Goal: Task Accomplishment & Management: Use online tool/utility

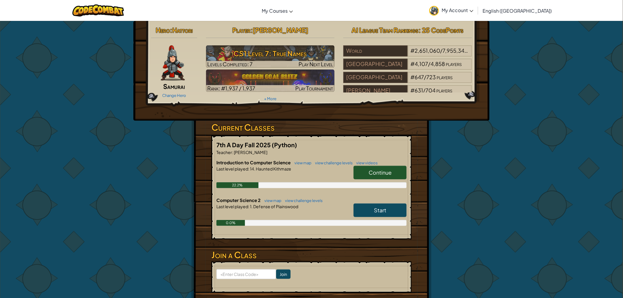
click at [377, 171] on span "Continue" at bounding box center [379, 172] width 23 height 7
click at [395, 176] on link "Continue" at bounding box center [379, 173] width 53 height 14
click at [389, 172] on span "Continue" at bounding box center [379, 172] width 23 height 7
click at [387, 173] on span "Continue" at bounding box center [379, 172] width 23 height 7
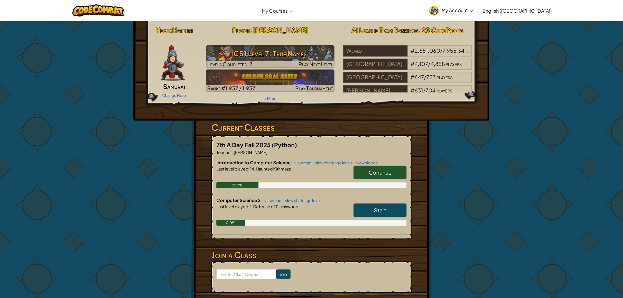
click at [213, 286] on form "Join" at bounding box center [311, 276] width 200 height 31
click at [381, 177] on link "Continue" at bounding box center [379, 173] width 53 height 14
click at [380, 177] on link "Continue" at bounding box center [379, 173] width 53 height 14
drag, startPoint x: 380, startPoint y: 176, endPoint x: 348, endPoint y: 166, distance: 34.4
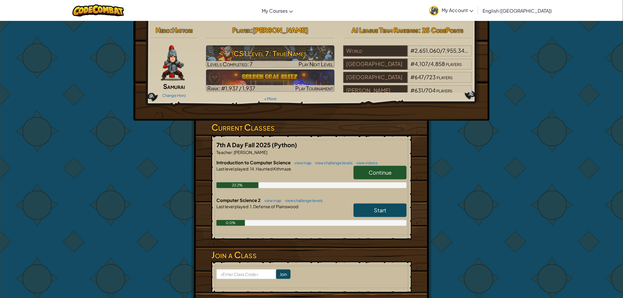
drag, startPoint x: 348, startPoint y: 166, endPoint x: 352, endPoint y: 190, distance: 24.9
drag, startPoint x: 352, startPoint y: 190, endPoint x: 353, endPoint y: 196, distance: 5.7
drag, startPoint x: 353, startPoint y: 196, endPoint x: 354, endPoint y: 206, distance: 10.3
drag, startPoint x: 354, startPoint y: 206, endPoint x: 354, endPoint y: 210, distance: 3.5
drag, startPoint x: 354, startPoint y: 210, endPoint x: 509, endPoint y: 240, distance: 157.6
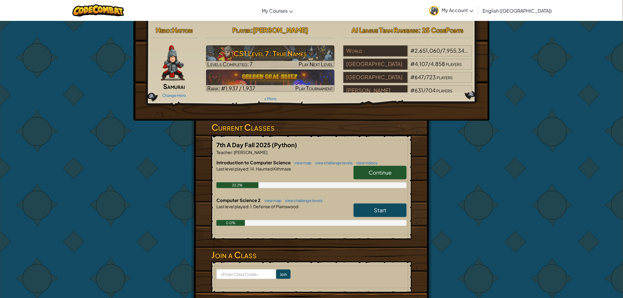
click at [509, 240] on div "Hero : Hattori Samurai Change Hero Player : Kemari Cleveland CS1 Level 7: True …" at bounding box center [311, 173] width 623 height 305
click at [390, 171] on span "Continue" at bounding box center [379, 172] width 23 height 7
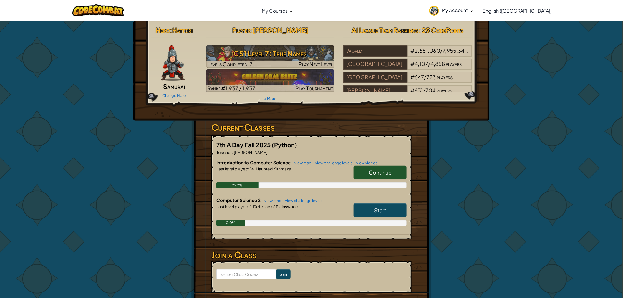
click at [390, 171] on span "Continue" at bounding box center [379, 172] width 23 height 7
click at [391, 170] on span "Continue" at bounding box center [379, 172] width 23 height 7
click at [392, 169] on link "Continue" at bounding box center [379, 173] width 53 height 14
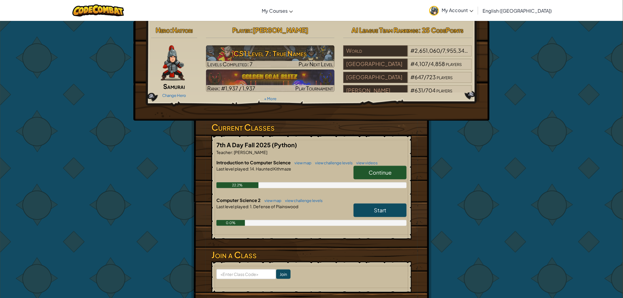
click at [392, 169] on link "Continue" at bounding box center [379, 173] width 53 height 14
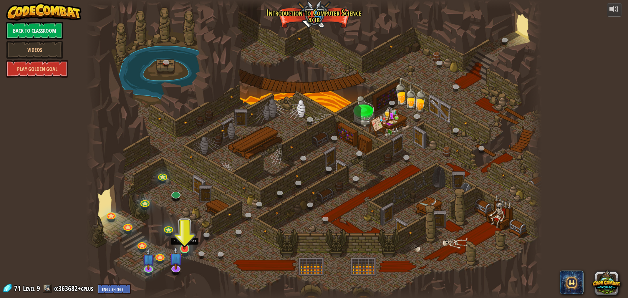
click at [183, 237] on img at bounding box center [184, 235] width 12 height 29
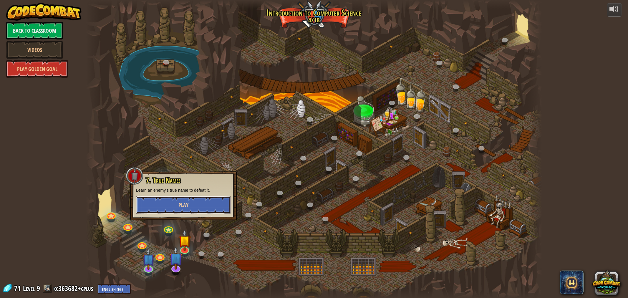
click at [192, 204] on button "Play" at bounding box center [183, 205] width 95 height 18
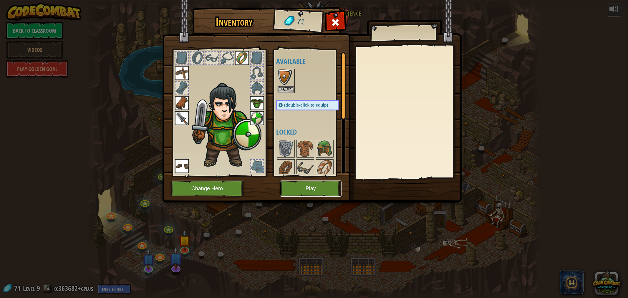
click at [304, 186] on button "Play" at bounding box center [310, 188] width 61 height 16
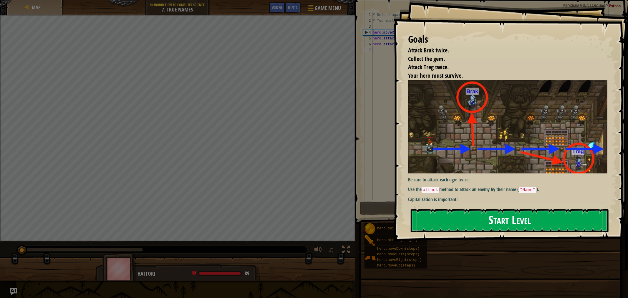
click at [444, 214] on button "Start Level" at bounding box center [509, 220] width 198 height 23
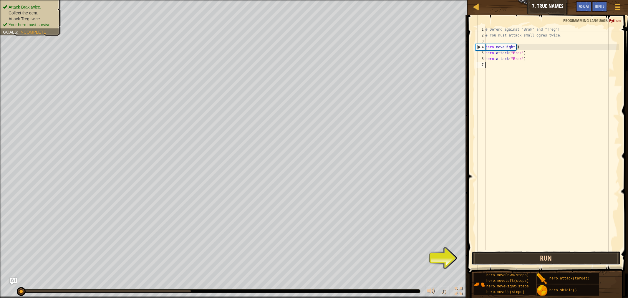
click at [488, 259] on button "Run" at bounding box center [545, 258] width 149 height 14
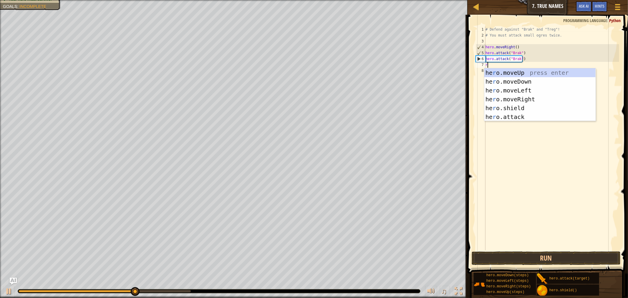
scroll to position [2, 0]
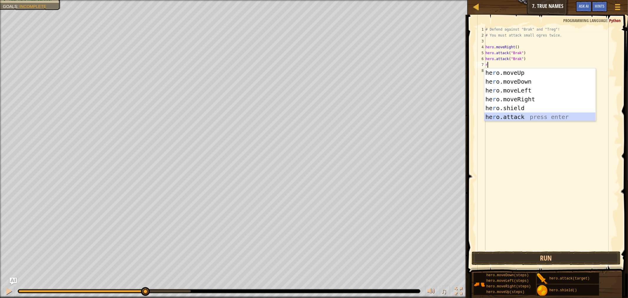
click at [513, 116] on div "he r o.moveUp press enter he r o.moveDown press enter he r o.moveLeft press ent…" at bounding box center [539, 103] width 111 height 71
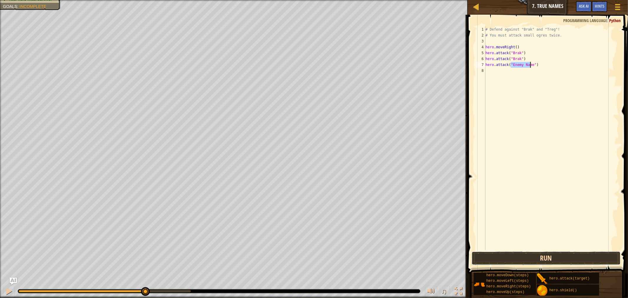
click at [505, 255] on button "Run" at bounding box center [545, 258] width 149 height 14
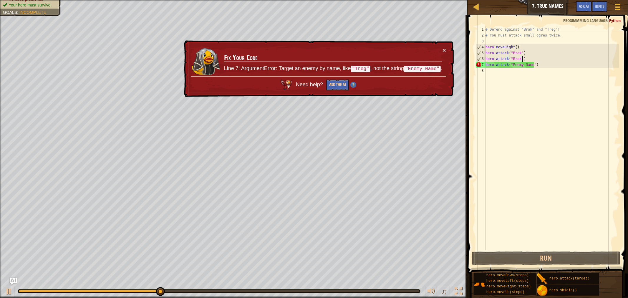
click at [541, 60] on div "# Defend against "Brak" and "Treg"! # You must attack small ogres twice. hero .…" at bounding box center [551, 143] width 135 height 235
click at [539, 66] on div "# Defend against "Brak" and "Treg"! # You must attack small ogres twice. hero .…" at bounding box center [551, 143] width 135 height 235
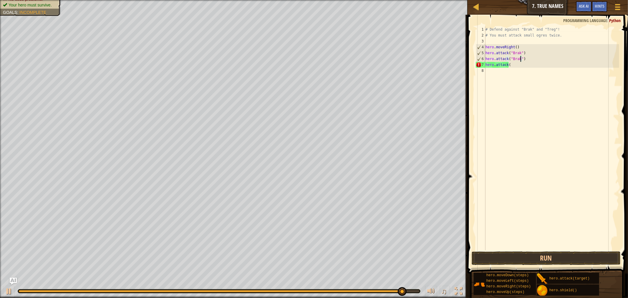
click at [519, 58] on div "# Defend against "Brak" and "Treg"! # You must attack small ogres twice. hero .…" at bounding box center [551, 143] width 135 height 235
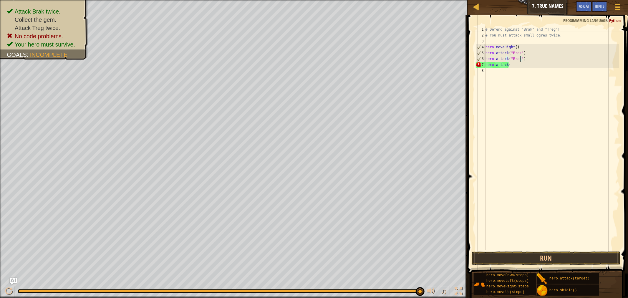
scroll to position [2, 3]
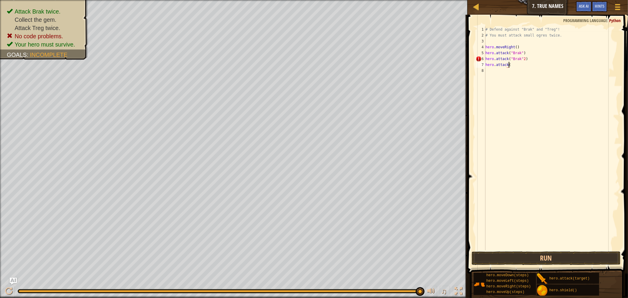
click at [513, 67] on div "# Defend against "Brak" and "Treg"! # You must attack small ogres twice. hero .…" at bounding box center [551, 143] width 135 height 235
type textarea "h"
click at [513, 258] on button "Run" at bounding box center [545, 258] width 149 height 14
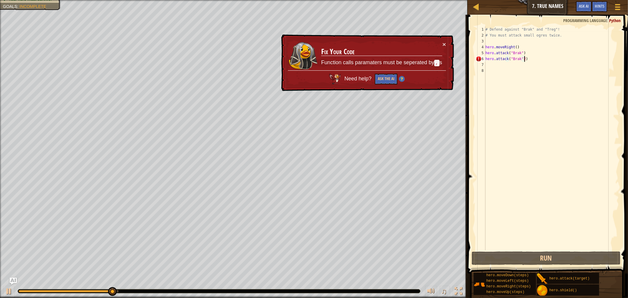
click at [531, 59] on div "# Defend against "Brak" and "Treg"! # You must attack small ogres twice. hero .…" at bounding box center [551, 143] width 135 height 235
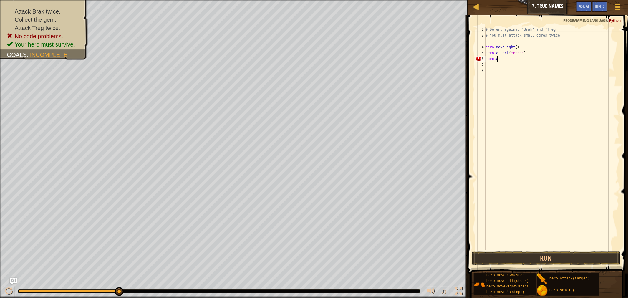
type textarea "h"
type textarea "l"
click at [493, 58] on div "# Defend against "Brak" and "Treg"! # You must attack small ogres twice. hero .…" at bounding box center [551, 143] width 135 height 235
type textarea "h"
click at [557, 257] on button "Run" at bounding box center [545, 258] width 149 height 14
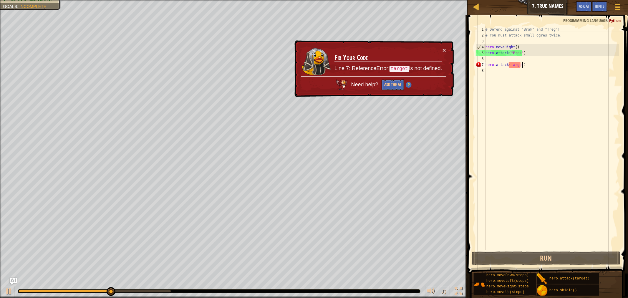
click at [529, 65] on div "# Defend against "Brak" and "Treg"! # You must attack small ogres twice. hero .…" at bounding box center [551, 143] width 135 height 235
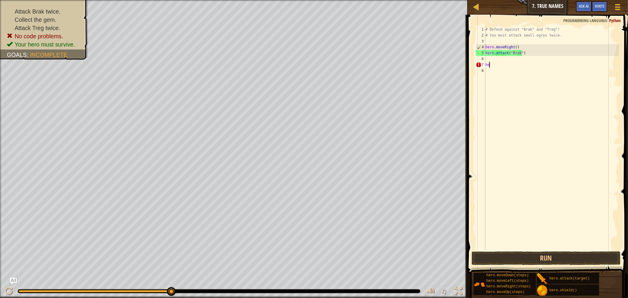
type textarea "h"
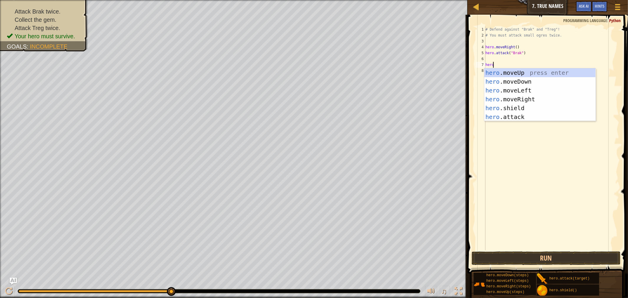
scroll to position [2, 0]
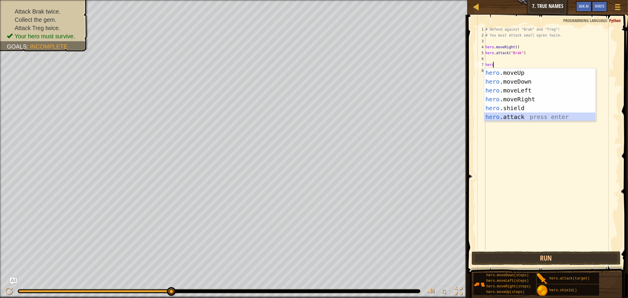
click at [519, 120] on div "hero .moveUp press enter hero .moveDown press enter hero .moveLeft press enter …" at bounding box center [539, 103] width 111 height 71
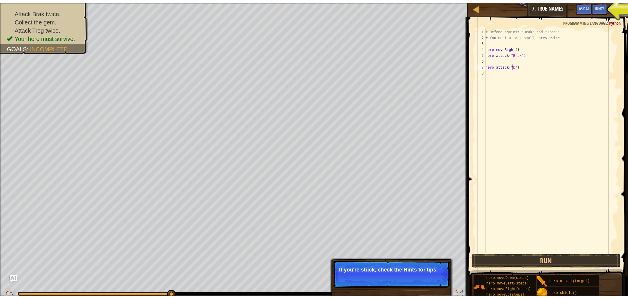
scroll to position [2, 2]
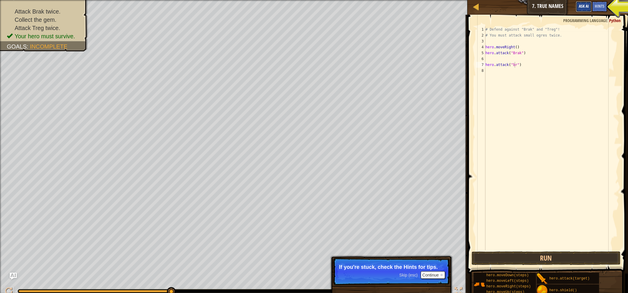
click at [581, 9] on button "Ask AI" at bounding box center [584, 6] width 16 height 11
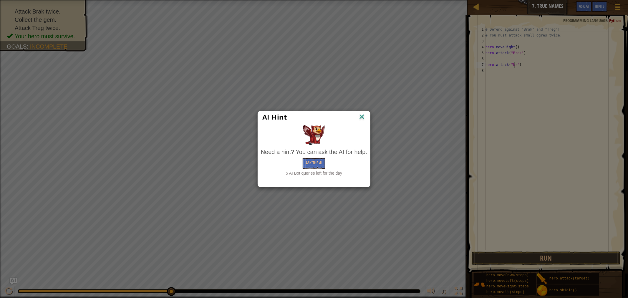
click at [604, 8] on div "AI Hint Need a hint? You can ask the AI for help. Ask the AI 5 AI Bot queries l…" at bounding box center [314, 149] width 628 height 298
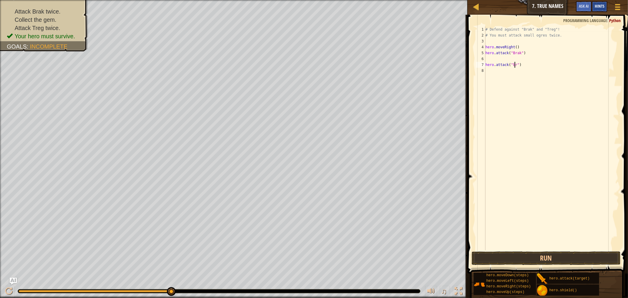
click at [603, 7] on span "Hints" at bounding box center [599, 6] width 10 height 6
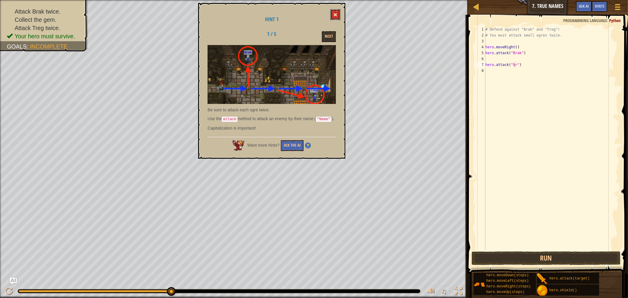
click at [333, 13] on button at bounding box center [335, 14] width 10 height 11
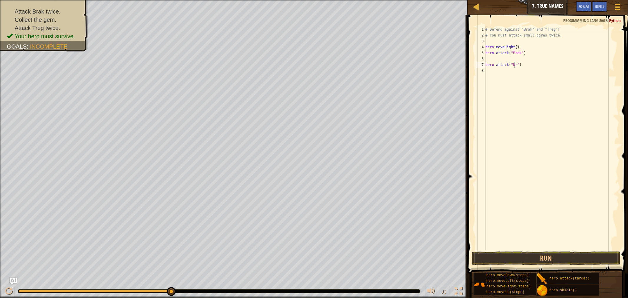
click at [513, 65] on div "# Defend against "Brak" and "Treg"! # You must attack small ogres twice. hero .…" at bounding box center [551, 143] width 135 height 235
type textarea "hero.attack("brak")"
click at [487, 58] on div "# Defend against "Brak" and "Treg"! # You must attack small ogres twice. hero .…" at bounding box center [551, 143] width 135 height 235
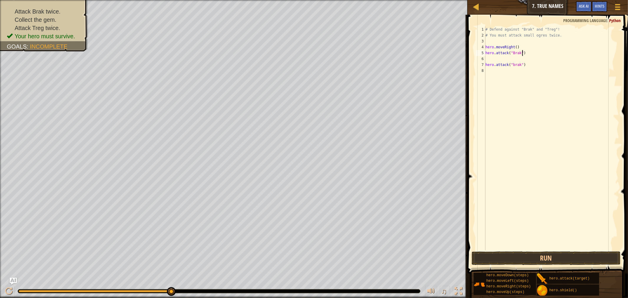
click at [523, 52] on div "# Defend against "Brak" and "Treg"! # You must attack small ogres twice. hero .…" at bounding box center [551, 143] width 135 height 235
click at [538, 256] on button "Run" at bounding box center [545, 258] width 149 height 14
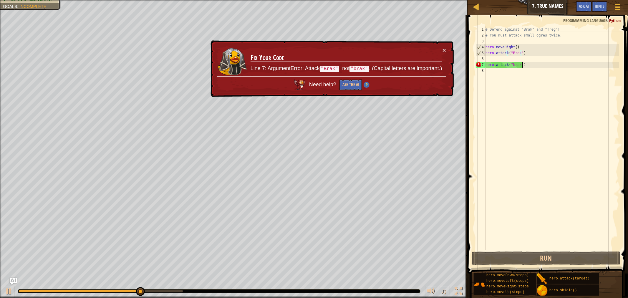
click at [527, 66] on div "# Defend against "Brak" and "Treg"! # You must attack small ogres twice. hero .…" at bounding box center [551, 143] width 135 height 235
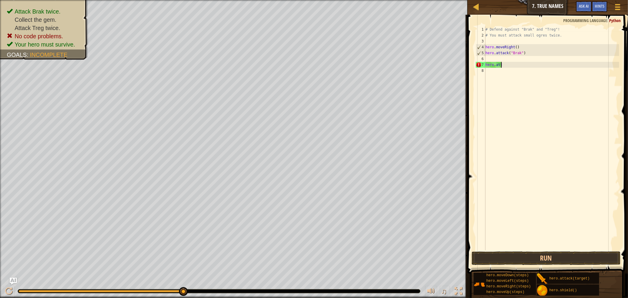
type textarea "h"
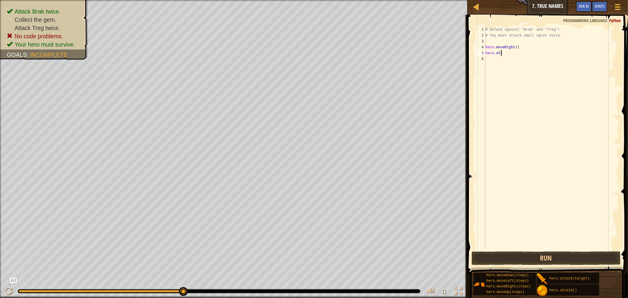
type textarea "h"
drag, startPoint x: 557, startPoint y: 30, endPoint x: 556, endPoint y: 34, distance: 4.9
click at [557, 31] on div "# Defend against "Brak" and "Treg"! # You must attack small ogres twice." at bounding box center [551, 143] width 135 height 235
type textarea "#"
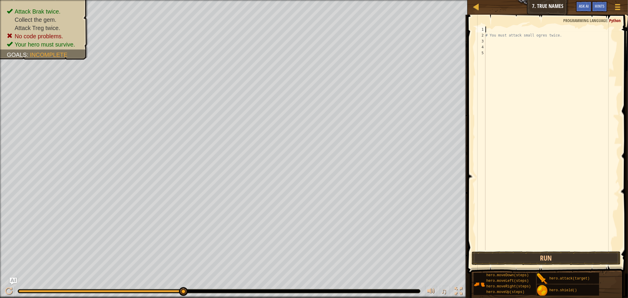
click at [554, 38] on div "# You must attack small ogres twice." at bounding box center [551, 143] width 135 height 235
type textarea "#"
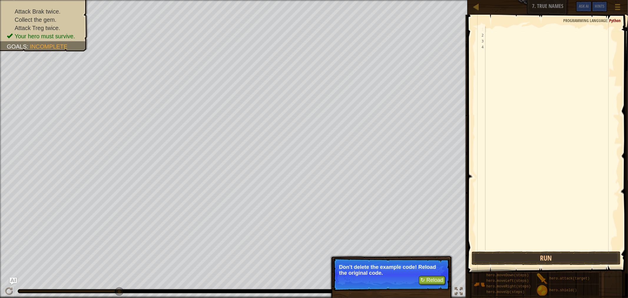
click at [488, 29] on div at bounding box center [551, 143] width 135 height 235
click at [484, 35] on div "2" at bounding box center [481, 35] width 10 height 6
click at [489, 30] on div at bounding box center [551, 143] width 135 height 235
click at [484, 25] on span at bounding box center [547, 136] width 165 height 276
click at [484, 31] on div "1" at bounding box center [481, 29] width 10 height 6
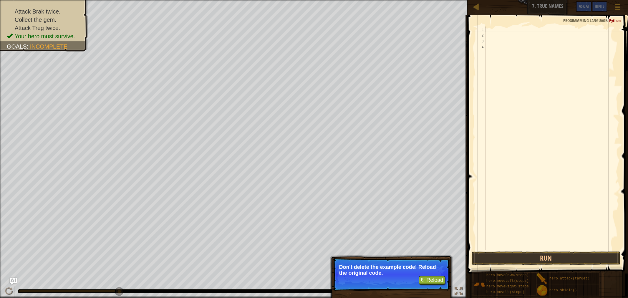
click at [486, 36] on div at bounding box center [551, 143] width 135 height 235
click at [483, 34] on div "2" at bounding box center [481, 35] width 10 height 6
click at [486, 30] on div at bounding box center [551, 143] width 135 height 235
click at [491, 36] on div at bounding box center [551, 143] width 135 height 235
click at [489, 37] on div at bounding box center [551, 143] width 135 height 235
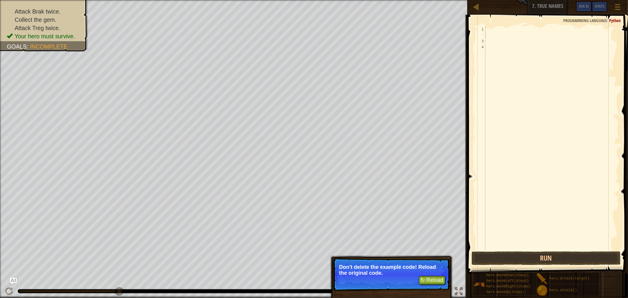
click at [489, 37] on div at bounding box center [551, 143] width 135 height 235
click at [563, 252] on button "Run" at bounding box center [545, 258] width 149 height 14
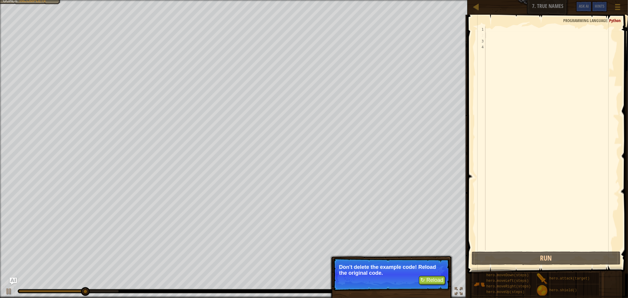
drag, startPoint x: 430, startPoint y: 273, endPoint x: 428, endPoint y: 277, distance: 4.5
click at [428, 277] on p "↻ Reload Don't delete the example code! Reload the original code." at bounding box center [391, 274] width 117 height 33
click at [428, 277] on button "↻ Reload" at bounding box center [432, 280] width 26 height 9
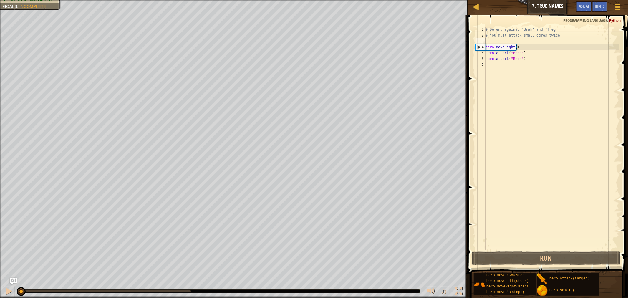
click at [489, 40] on div "# Defend against "Brak" and "Treg"! # You must attack small ogres twice. hero .…" at bounding box center [551, 143] width 135 height 235
type textarea "h"
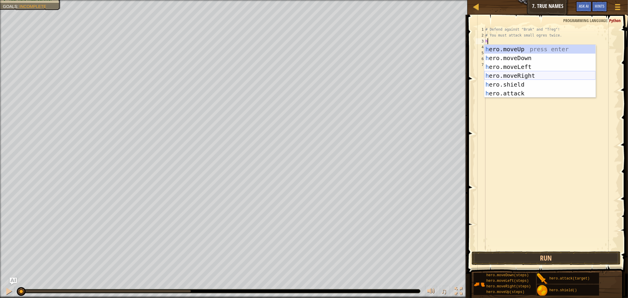
click at [519, 74] on div "h ero.moveUp press enter h ero.moveDown press enter h ero.moveLeft press enter …" at bounding box center [539, 80] width 111 height 71
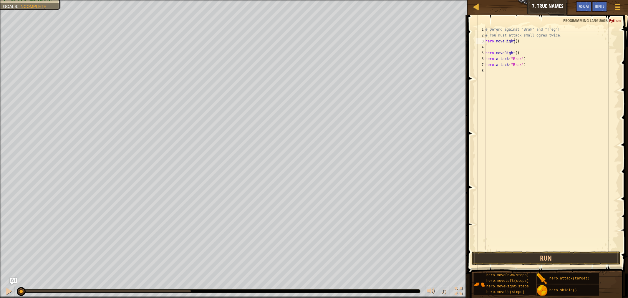
click at [514, 41] on div "# Defend against "Brak" and "Treg"! # You must attack small ogres twice. hero .…" at bounding box center [551, 143] width 135 height 235
click at [523, 59] on div "# Defend against "Brak" and "Treg"! # You must attack small ogres twice. hero .…" at bounding box center [551, 143] width 135 height 235
type textarea "h"
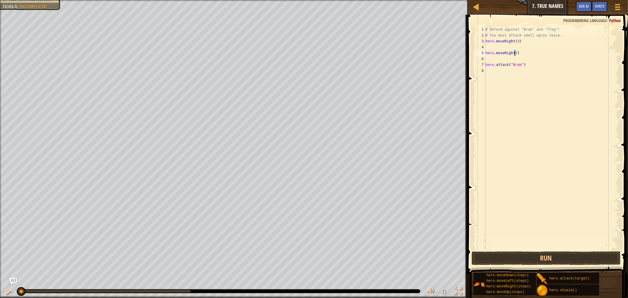
click at [515, 53] on div "# Defend against "Brak" and "Treg"! # You must attack small ogres twice. hero .…" at bounding box center [551, 143] width 135 height 235
type textarea ")"
click at [491, 53] on div "# Defend against "Brak" and "Treg"! # You must attack small ogres twice. hero .…" at bounding box center [551, 143] width 135 height 235
click at [487, 46] on div "# Defend against "Brak" and "Treg"! # You must attack small ogres twice. hero .…" at bounding box center [551, 143] width 135 height 235
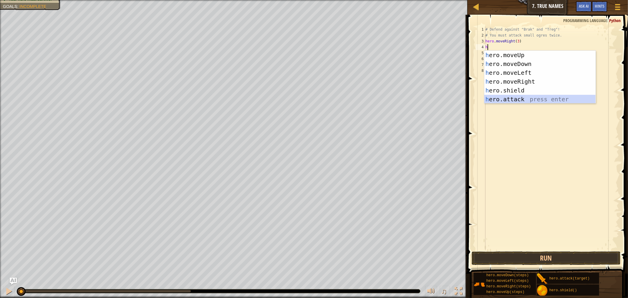
click at [523, 99] on div "h ero.moveUp press enter h ero.moveDown press enter h ero.moveLeft press enter …" at bounding box center [539, 86] width 111 height 71
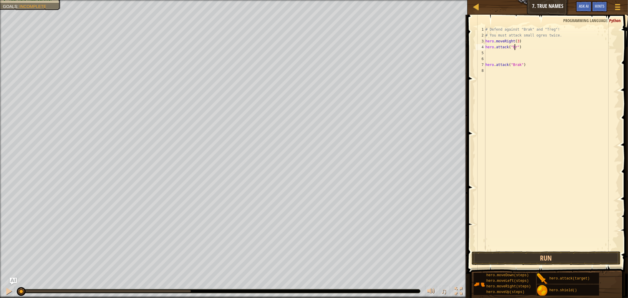
scroll to position [2, 2]
type textarea "hero.attack("brak")"
drag, startPoint x: 502, startPoint y: 64, endPoint x: 501, endPoint y: 54, distance: 9.7
click at [501, 54] on div "# Defend against "Brak" and "Treg"! # You must attack small ogres twice. hero .…" at bounding box center [551, 143] width 135 height 235
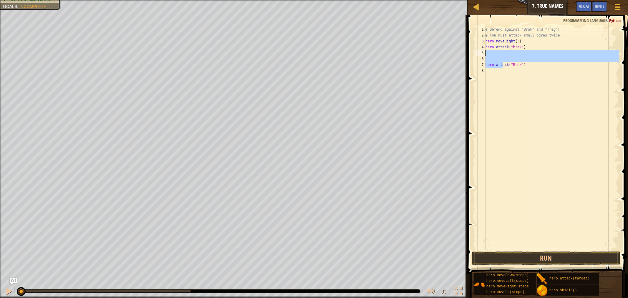
click at [501, 54] on div "# Defend against "Brak" and "Treg"! # You must attack small ogres twice. hero .…" at bounding box center [551, 138] width 135 height 224
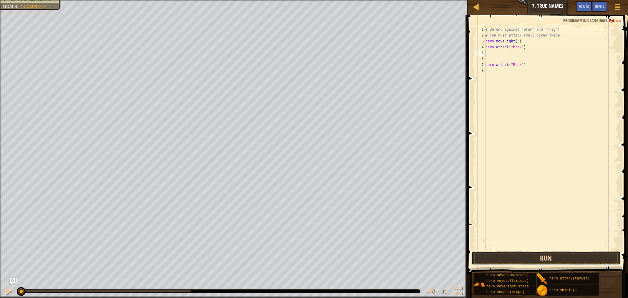
click at [540, 260] on button "Run" at bounding box center [545, 258] width 149 height 14
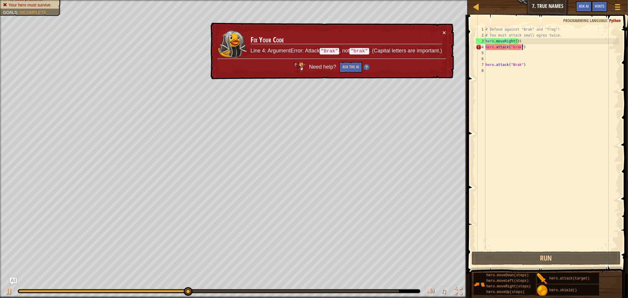
drag, startPoint x: 523, startPoint y: 49, endPoint x: 524, endPoint y: 46, distance: 3.4
click at [523, 48] on div "# Defend against "Brak" and "Treg"! # You must attack small ogres twice. hero .…" at bounding box center [551, 143] width 135 height 235
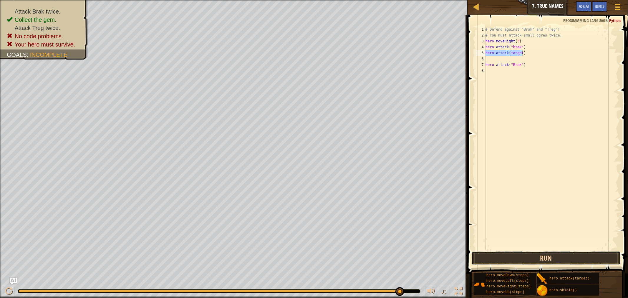
click at [514, 252] on button "Run" at bounding box center [545, 258] width 149 height 14
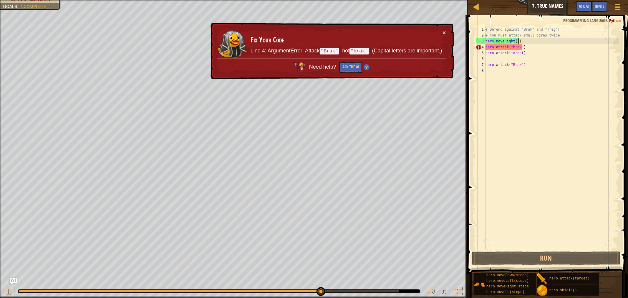
click at [522, 40] on div "# Defend against "Brak" and "Treg"! # You must attack small ogres twice. hero .…" at bounding box center [551, 143] width 135 height 235
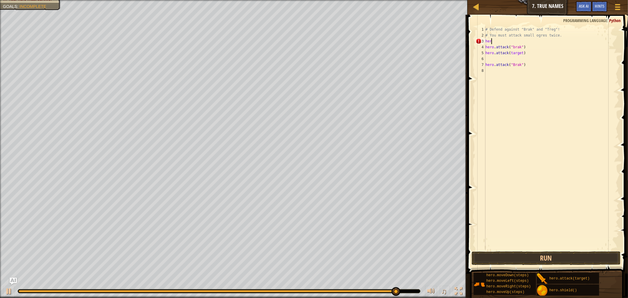
type textarea "h"
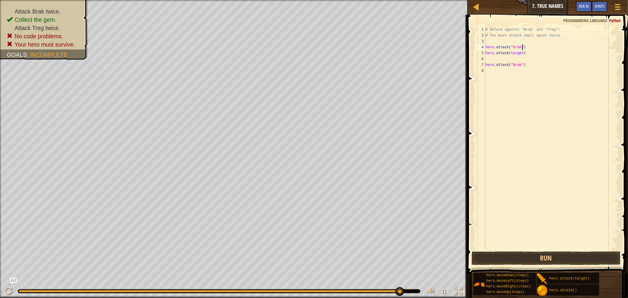
click at [527, 47] on div "# Defend against "Brak" and "Treg"! # You must attack small ogres twice. hero .…" at bounding box center [551, 143] width 135 height 235
type textarea "h"
drag, startPoint x: 526, startPoint y: 46, endPoint x: 526, endPoint y: 50, distance: 3.8
click at [526, 50] on div "# Defend against "Brak" and "Treg"! # You must attack small ogres twice. hero .…" at bounding box center [551, 143] width 135 height 235
type textarea "hero.attack(target)"
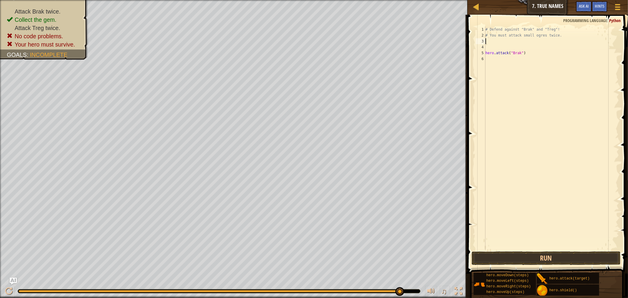
click at [524, 56] on div "# Defend against "Brak" and "Treg"! # You must attack small ogres twice. hero .…" at bounding box center [551, 143] width 135 height 235
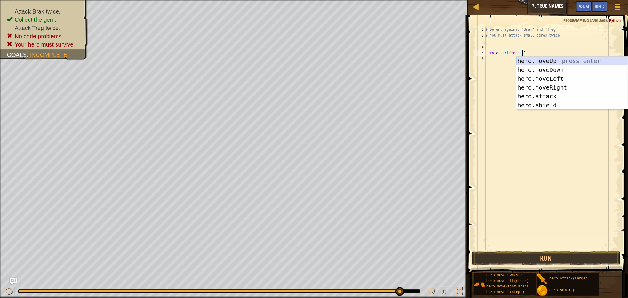
click at [520, 60] on div "hero.moveUp press enter hero.moveDown press enter hero.moveLeft press enter her…" at bounding box center [571, 91] width 111 height 71
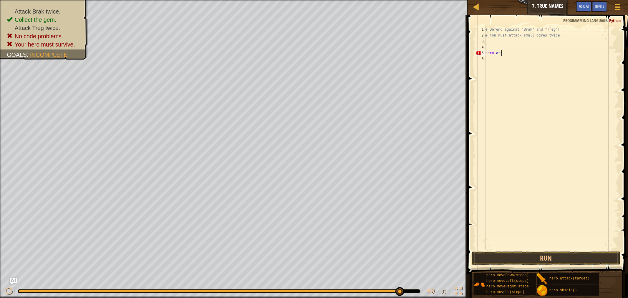
type textarea "h"
click at [555, 37] on div "# Defend against "Brak" and "Treg"! # You must attack small ogres twice." at bounding box center [551, 143] width 135 height 235
type textarea "#"
click at [557, 31] on div "# Defend against "Brak" and "Treg"!" at bounding box center [551, 143] width 135 height 235
type textarea "#"
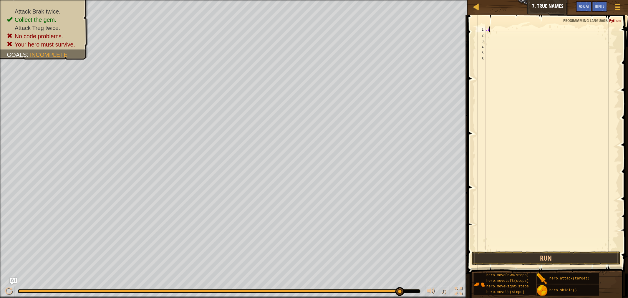
type textarea "u"
type textarea "h"
click at [593, 4] on div "Hints" at bounding box center [599, 6] width 16 height 11
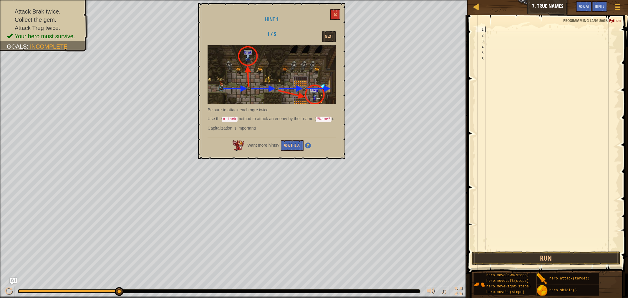
type textarea "h"
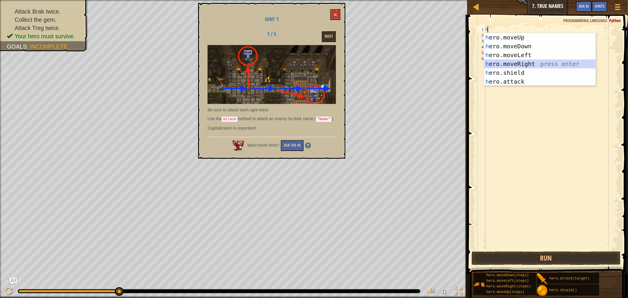
click at [530, 61] on div "h ero.moveUp press enter h ero.moveDown press enter h ero.moveLeft press enter …" at bounding box center [539, 68] width 111 height 71
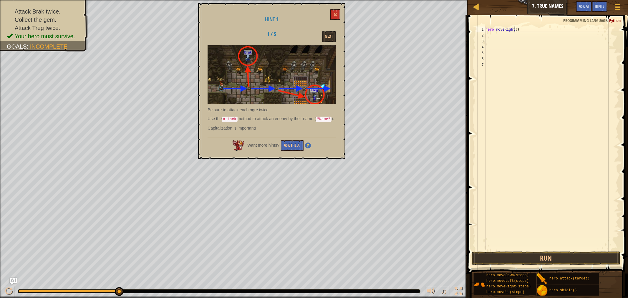
click at [514, 29] on div "hero . moveRight ( )" at bounding box center [551, 143] width 135 height 235
type textarea "hero.moveRight(4)"
click at [565, 259] on button "Run" at bounding box center [545, 258] width 149 height 14
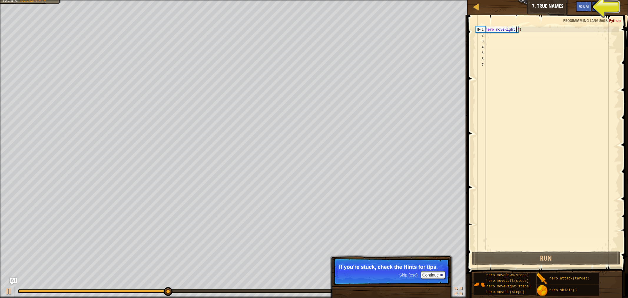
click at [601, 4] on span "Hints" at bounding box center [599, 6] width 10 height 6
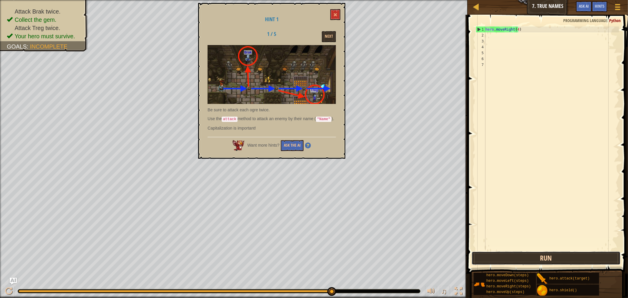
click at [496, 257] on button "Run" at bounding box center [545, 258] width 149 height 14
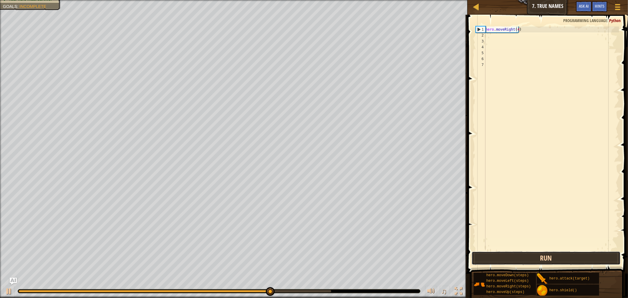
click at [527, 257] on button "Run" at bounding box center [545, 258] width 149 height 14
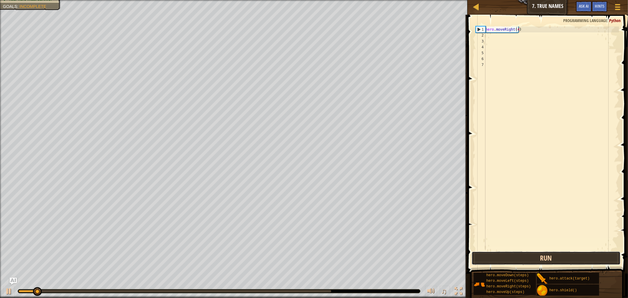
click at [527, 257] on button "Run" at bounding box center [545, 258] width 149 height 14
click at [528, 256] on button "Run" at bounding box center [545, 258] width 149 height 14
click at [528, 255] on button "Run" at bounding box center [545, 258] width 149 height 14
drag, startPoint x: 536, startPoint y: 233, endPoint x: 536, endPoint y: 239, distance: 5.9
click at [536, 237] on div "hero . moveRight ( 4 )" at bounding box center [551, 143] width 135 height 235
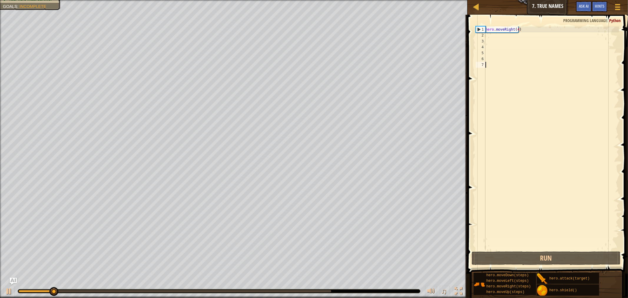
scroll to position [2, 0]
click at [533, 246] on div "hero . moveRight ( 4 )" at bounding box center [551, 143] width 135 height 235
click at [492, 36] on div "hero . moveRight ( 4 )" at bounding box center [551, 143] width 135 height 235
type textarea "h"
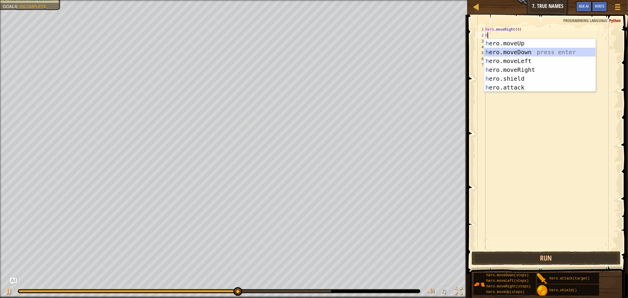
click at [545, 51] on div "h ero.moveUp press enter h ero.moveDown press enter h ero.moveLeft press enter …" at bounding box center [539, 74] width 111 height 71
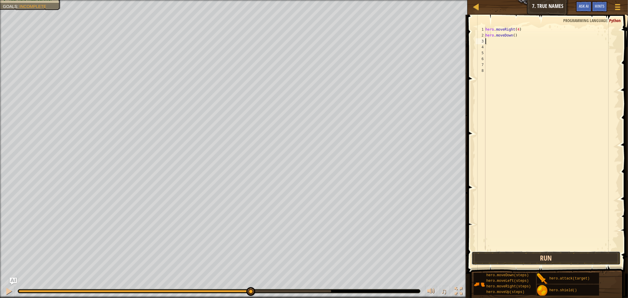
click at [517, 255] on button "Run" at bounding box center [545, 258] width 149 height 14
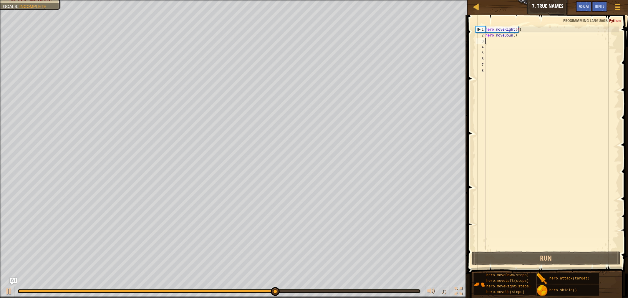
type textarea "k"
type textarea "h"
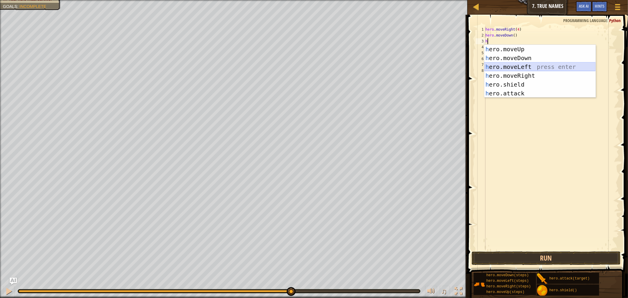
click at [533, 67] on div "h ero.moveUp press enter h ero.moveDown press enter h ero.moveLeft press enter …" at bounding box center [539, 80] width 111 height 71
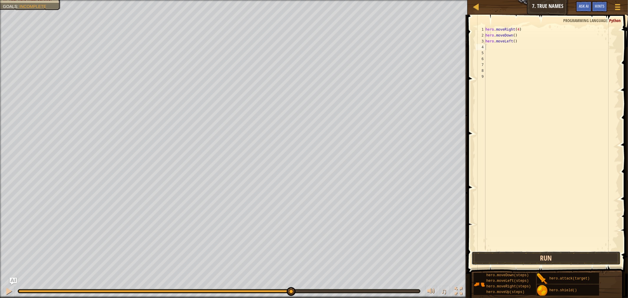
click at [524, 255] on button "Run" at bounding box center [545, 258] width 149 height 14
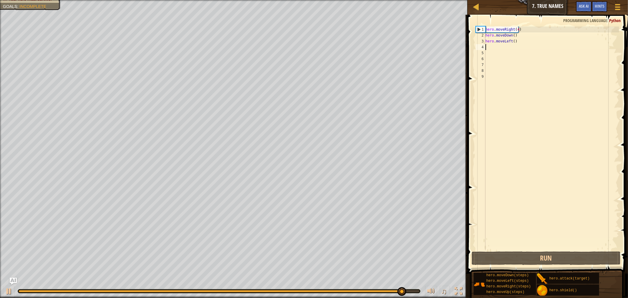
type textarea "h"
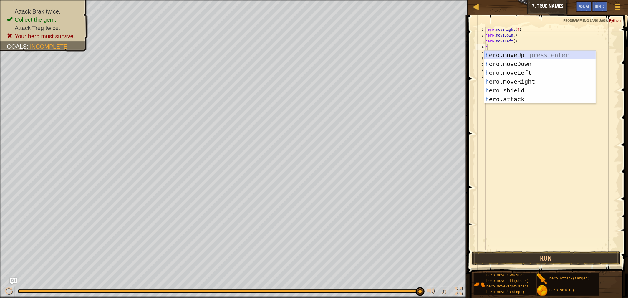
click at [539, 56] on div "h ero.moveUp press enter h ero.moveDown press enter h ero.moveLeft press enter …" at bounding box center [539, 86] width 111 height 71
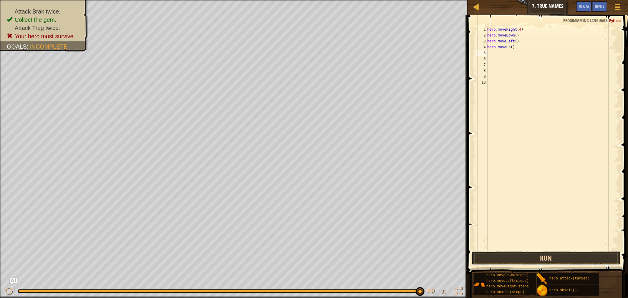
click at [541, 258] on button "Run" at bounding box center [545, 258] width 149 height 14
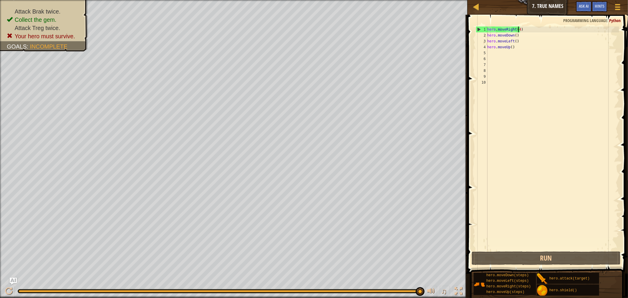
click at [517, 29] on div "hero . moveRight ( 4 ) hero . moveDown ( ) hero . moveLeft ( ) hero . moveUp ( )" at bounding box center [552, 143] width 133 height 235
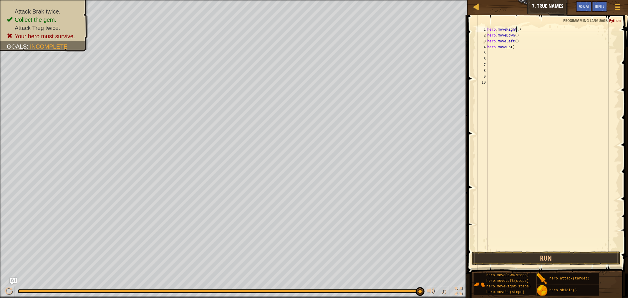
scroll to position [2, 2]
click at [535, 259] on button "Run" at bounding box center [545, 258] width 149 height 14
click at [531, 256] on button "Run" at bounding box center [545, 258] width 149 height 14
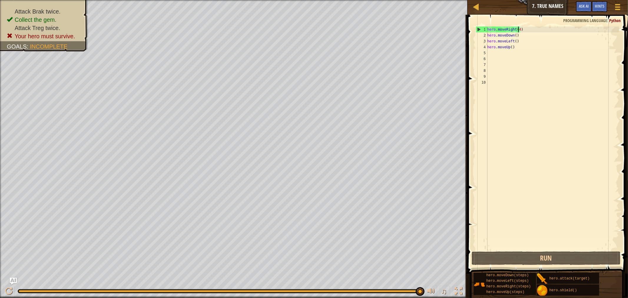
click at [514, 34] on div "hero . moveRight ( 4 ) hero . moveDown ( ) hero . moveLeft ( ) hero . moveUp ( )" at bounding box center [552, 143] width 133 height 235
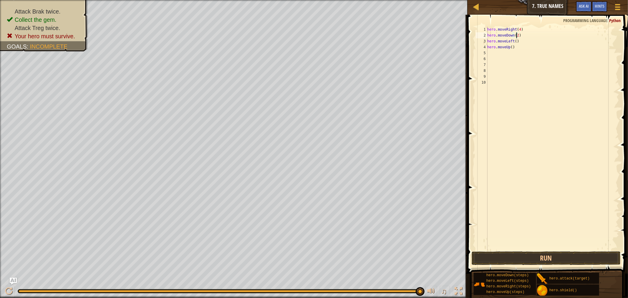
click at [513, 39] on div "hero . moveRight ( 4 ) hero . moveDown ( 2 ) hero . moveLeft ( ) hero . moveUp …" at bounding box center [552, 143] width 133 height 235
click at [510, 46] on div "hero . moveRight ( 4 ) hero . moveDown ( 2 ) hero . moveLeft ( 6 ) hero . moveU…" at bounding box center [552, 143] width 133 height 235
type textarea "hero.moveUp(5)"
click at [496, 247] on div "hero . moveRight ( 4 ) hero . moveDown ( 2 ) hero . moveLeft ( 6 ) hero . moveU…" at bounding box center [552, 143] width 133 height 235
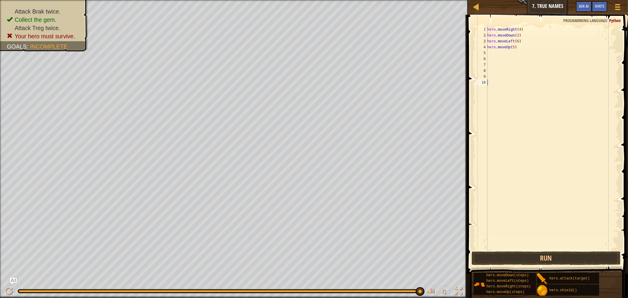
scroll to position [2, 0]
click at [497, 253] on button "Run" at bounding box center [545, 258] width 149 height 14
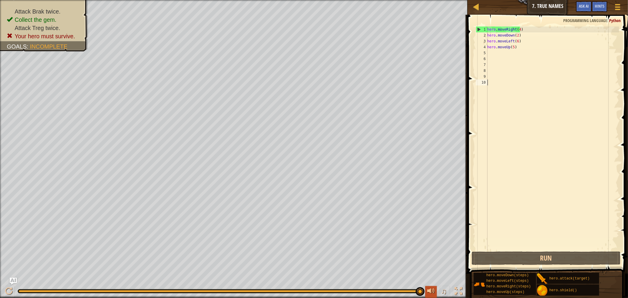
type textarea "a"
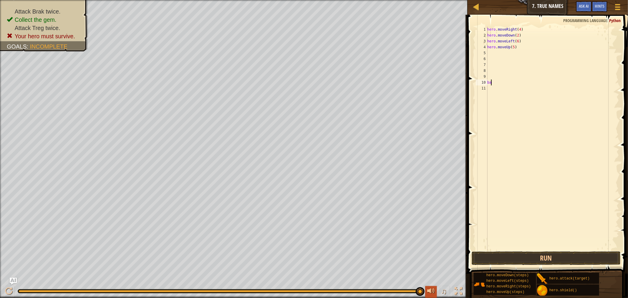
type textarea "b"
type textarea "g"
type textarea "h"
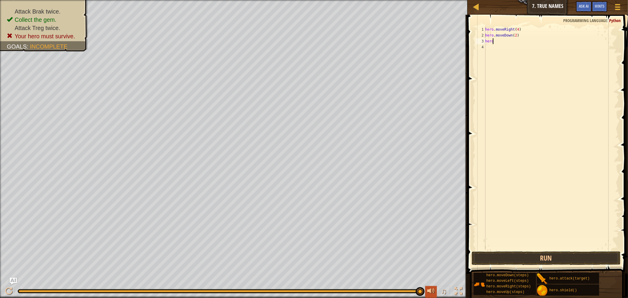
type textarea "h"
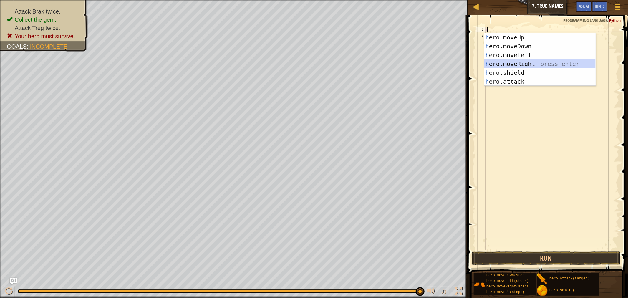
click at [523, 62] on div "h ero.moveUp press enter h ero.moveDown press enter h ero.moveLeft press enter …" at bounding box center [539, 68] width 111 height 71
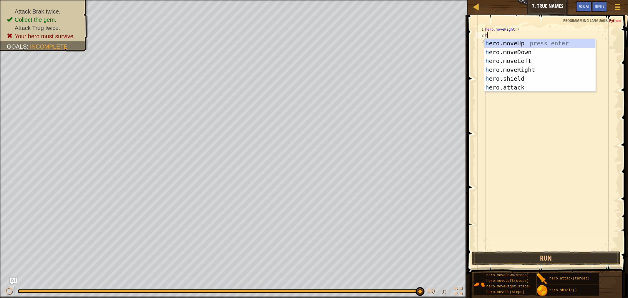
click at [514, 28] on div "hero . moveRight ( ) h" at bounding box center [551, 143] width 135 height 235
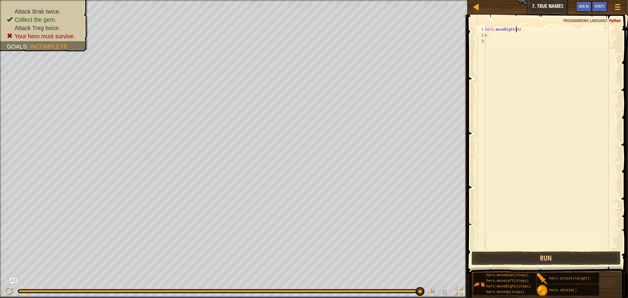
scroll to position [2, 2]
type textarea "hero.moveRight(4)"
click at [523, 253] on button "Run" at bounding box center [545, 258] width 149 height 14
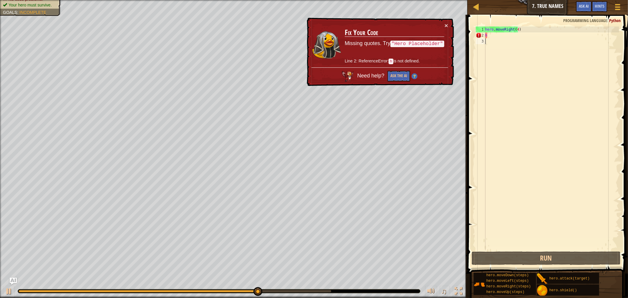
click at [498, 40] on div "hero . moveRight ( 4 ) h" at bounding box center [551, 143] width 135 height 235
click at [494, 39] on div "hero . moveRight ( 4 ) h" at bounding box center [551, 143] width 135 height 235
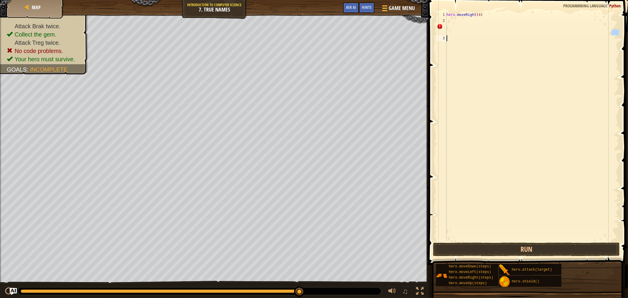
type textarea "h"
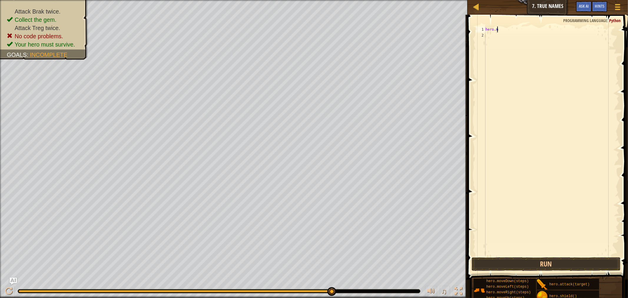
type textarea "h"
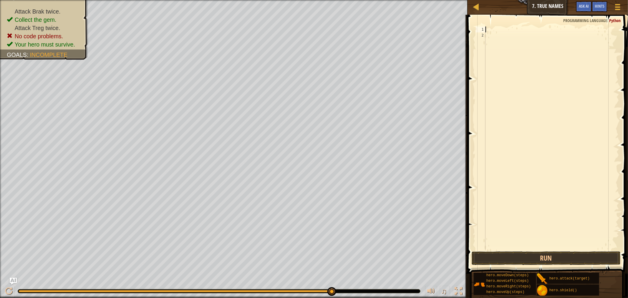
type textarea "g"
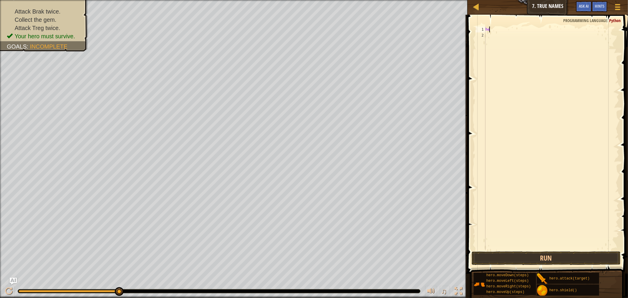
type textarea "h"
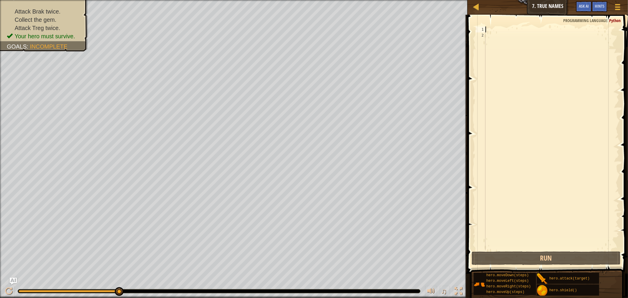
type textarea "f"
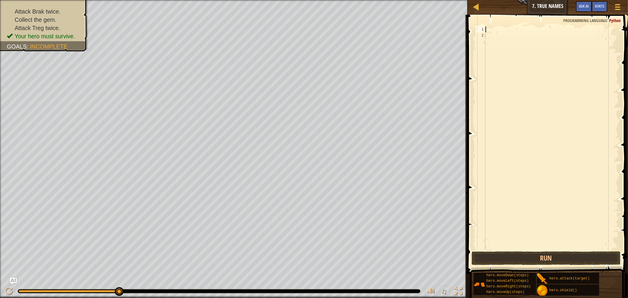
type textarea "f"
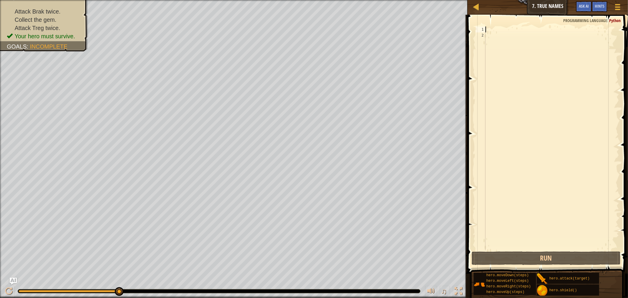
type textarea "f"
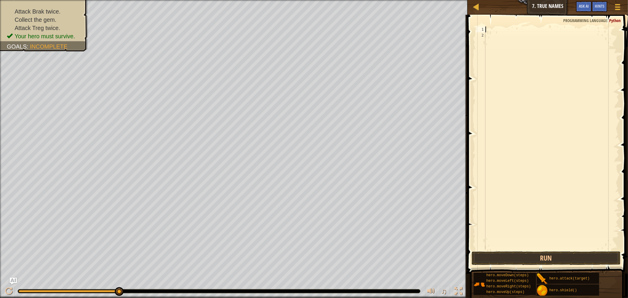
type textarea "f"
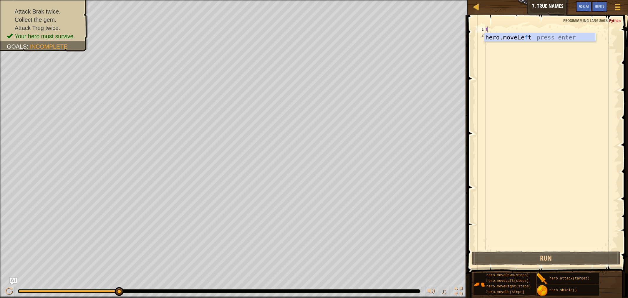
type textarea "f"
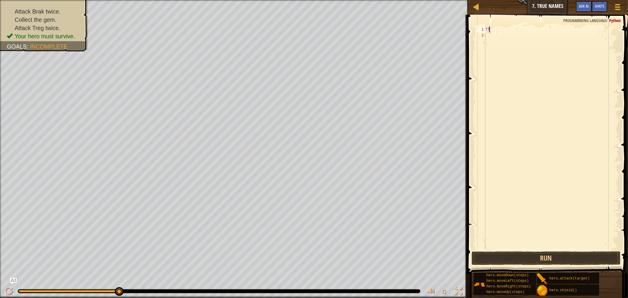
type textarea "f"
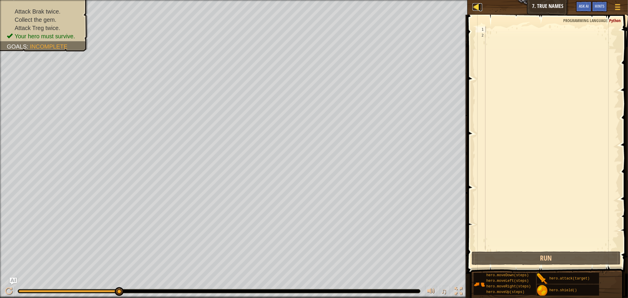
click at [474, 4] on div at bounding box center [475, 6] width 7 height 7
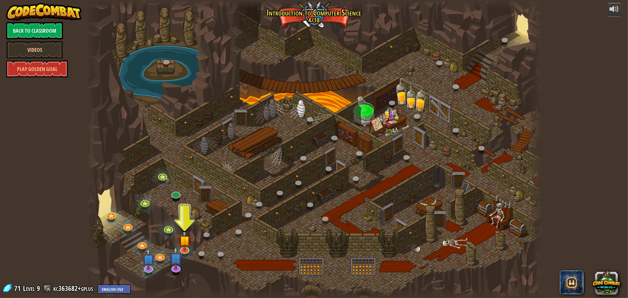
drag, startPoint x: 471, startPoint y: 290, endPoint x: 432, endPoint y: 65, distance: 228.6
click at [430, 65] on div "25. Kithgard Gates (Locked) Escape the Kithgard dungeons, and don't let the gua…" at bounding box center [313, 149] width 455 height 298
drag, startPoint x: 351, startPoint y: 108, endPoint x: 208, endPoint y: 19, distance: 167.8
click at [567, 279] on span at bounding box center [572, 282] width 24 height 24
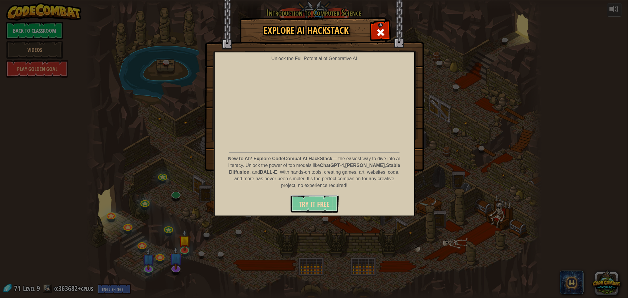
click at [311, 206] on span "Try It Free" at bounding box center [314, 203] width 31 height 9
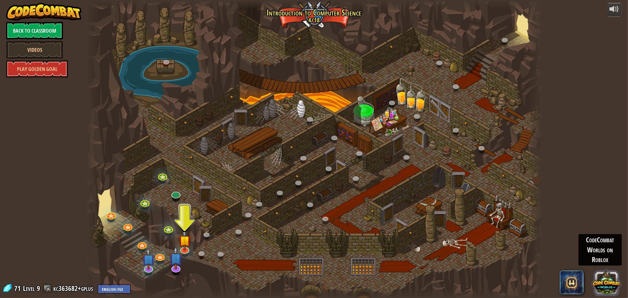
click at [603, 278] on button at bounding box center [606, 282] width 28 height 28
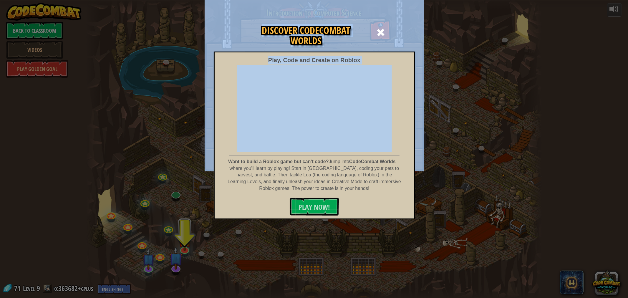
drag, startPoint x: 417, startPoint y: 116, endPoint x: 445, endPoint y: 144, distance: 39.5
click at [443, 143] on div "Discover CodeCombat Worlds Play, Code and Create on Roblox Want to build a Robl…" at bounding box center [314, 94] width 628 height 153
click at [446, 144] on div "Discover CodeCombat Worlds Play, Code and Create on Roblox Want to build a Robl…" at bounding box center [314, 94] width 628 height 153
click at [383, 26] on div at bounding box center [380, 31] width 19 height 19
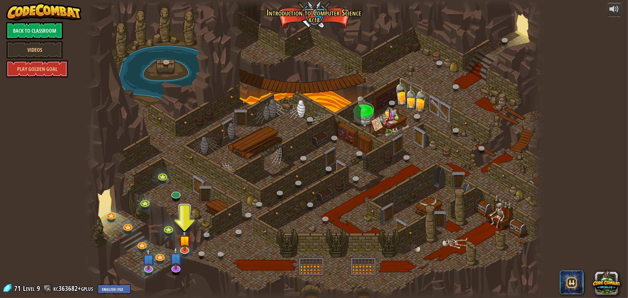
drag, startPoint x: 137, startPoint y: 185, endPoint x: 147, endPoint y: 171, distance: 17.2
drag, startPoint x: 9, startPoint y: 287, endPoint x: 37, endPoint y: 289, distance: 28.0
click at [37, 289] on div "71 Level 9 kc363682+gplus English ([GEOGRAPHIC_DATA]) English ([GEOGRAPHIC_DATA…" at bounding box center [66, 288] width 128 height 10
click at [37, 287] on div "Level 9" at bounding box center [31, 288] width 18 height 10
drag, startPoint x: 38, startPoint y: 287, endPoint x: 42, endPoint y: 282, distance: 7.2
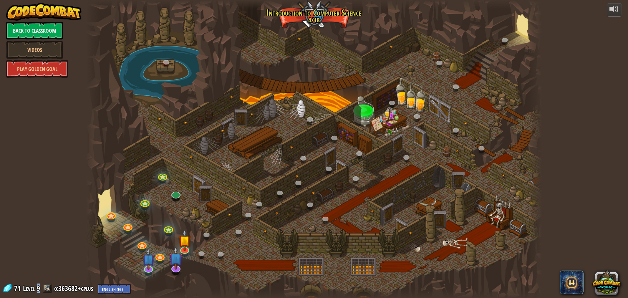
click at [38, 287] on span "9" at bounding box center [38, 287] width 3 height 9
drag, startPoint x: 91, startPoint y: 249, endPoint x: 125, endPoint y: 229, distance: 39.6
click at [113, 238] on div "powered by Back to Classroom Videos Play Golden Goal 25. Kithgard Gates (Locked…" at bounding box center [314, 149] width 628 height 298
click at [184, 242] on img at bounding box center [184, 235] width 12 height 29
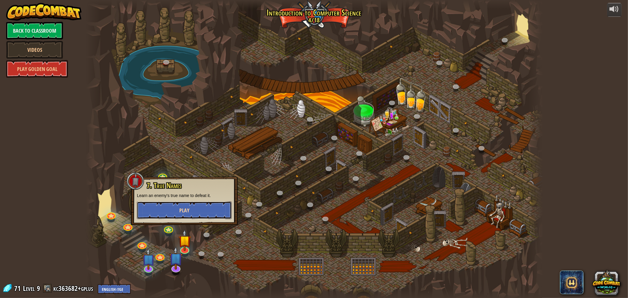
click at [181, 212] on span "Play" at bounding box center [184, 210] width 10 height 7
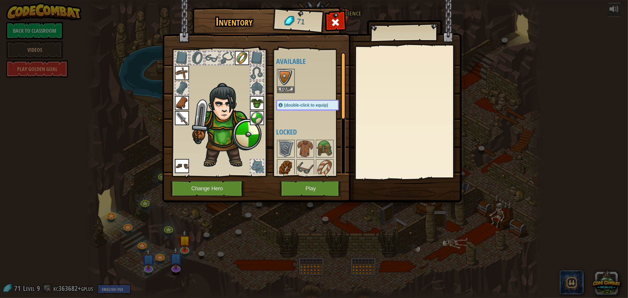
click at [294, 170] on div at bounding box center [286, 168] width 18 height 18
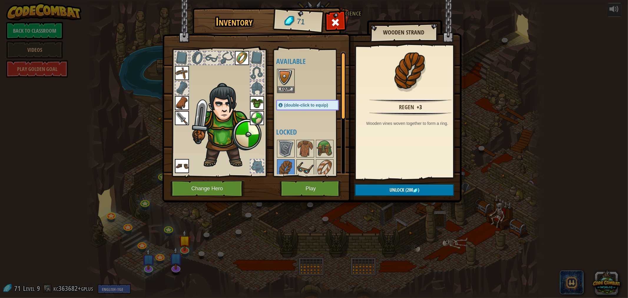
click at [299, 164] on img at bounding box center [305, 168] width 16 height 16
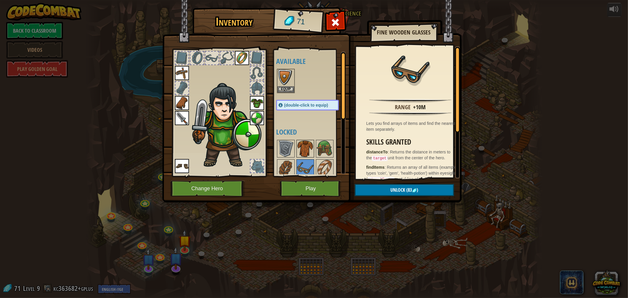
click at [302, 154] on img at bounding box center [305, 148] width 16 height 16
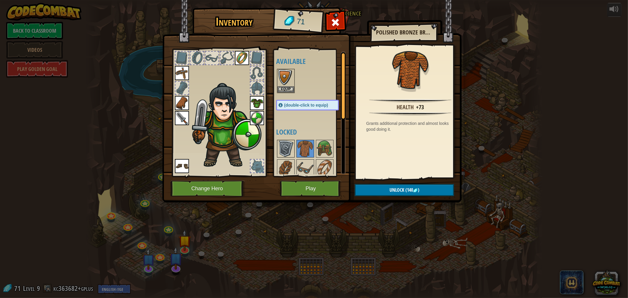
drag, startPoint x: 295, startPoint y: 154, endPoint x: 291, endPoint y: 152, distance: 4.3
click at [295, 154] on div "Available Equip Equip Equip Equip Equip Equip Equip Equip (double-click to equi…" at bounding box center [313, 112] width 74 height 123
click at [290, 152] on img at bounding box center [285, 148] width 16 height 16
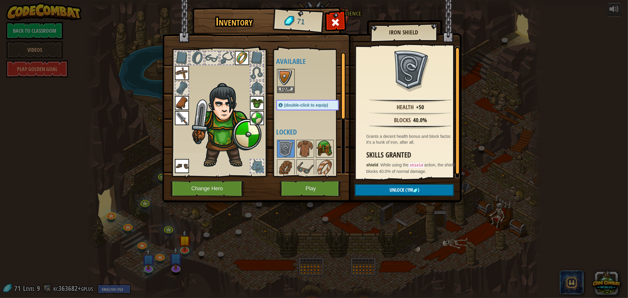
click at [326, 143] on img at bounding box center [324, 148] width 16 height 16
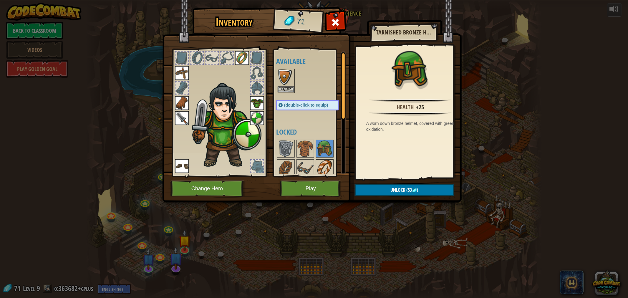
click at [324, 164] on img at bounding box center [324, 168] width 16 height 16
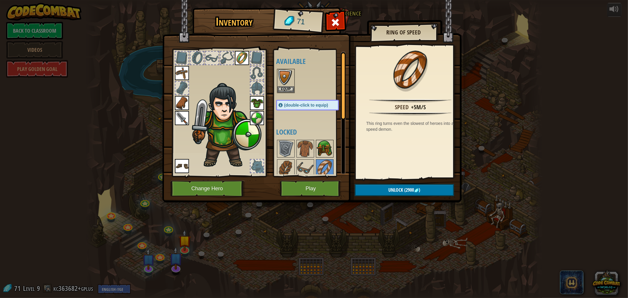
click at [324, 148] on img at bounding box center [324, 148] width 16 height 16
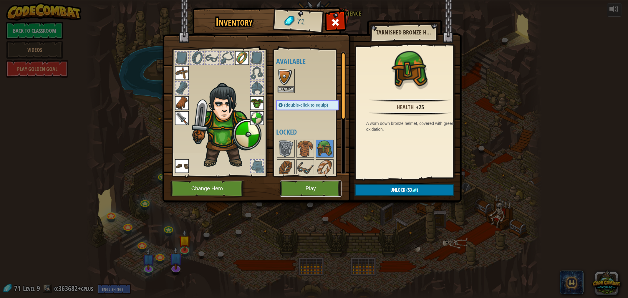
click at [315, 188] on button "Play" at bounding box center [310, 188] width 61 height 16
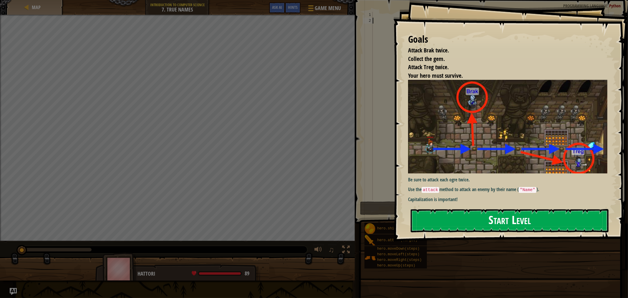
drag, startPoint x: 507, startPoint y: 210, endPoint x: 503, endPoint y: 210, distance: 4.4
click at [503, 210] on button "Start Level" at bounding box center [509, 220] width 198 height 23
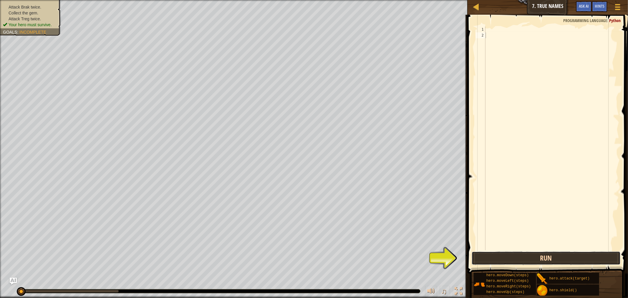
click at [556, 255] on button "Run" at bounding box center [545, 258] width 149 height 14
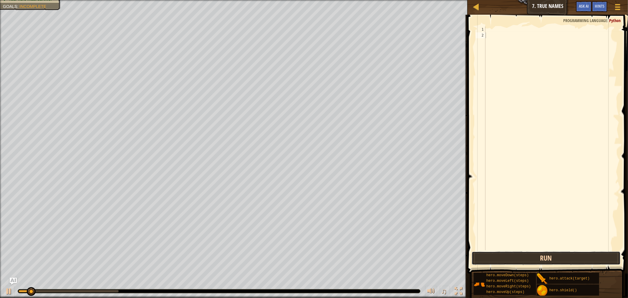
click at [556, 256] on button "Run" at bounding box center [545, 258] width 149 height 14
drag, startPoint x: 556, startPoint y: 256, endPoint x: 554, endPoint y: 260, distance: 3.8
click at [554, 260] on button "Run" at bounding box center [545, 258] width 149 height 14
click at [554, 262] on button "Run" at bounding box center [545, 258] width 149 height 14
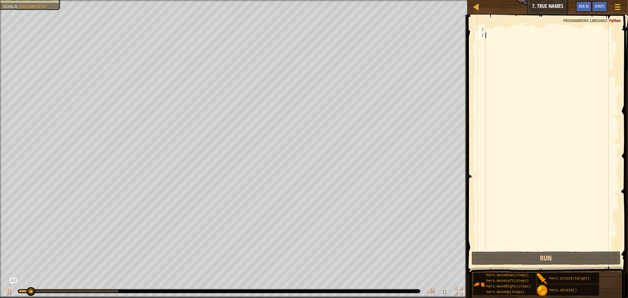
drag, startPoint x: 551, startPoint y: 245, endPoint x: 543, endPoint y: 222, distance: 25.1
click at [544, 224] on div at bounding box center [551, 143] width 135 height 235
click at [488, 29] on div at bounding box center [551, 143] width 135 height 235
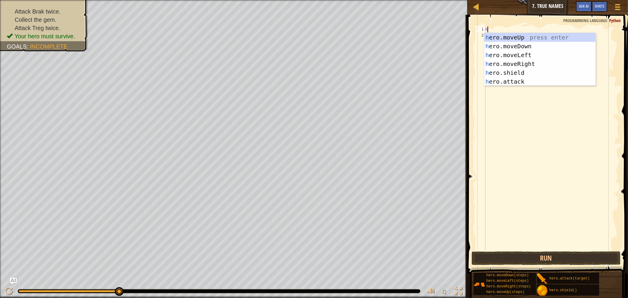
scroll to position [2, 0]
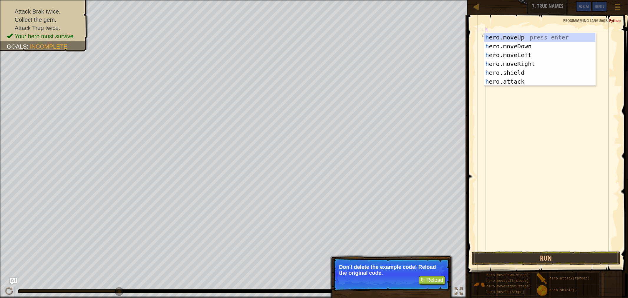
type textarea "h"
click at [435, 282] on button "↻ Reload" at bounding box center [432, 280] width 26 height 9
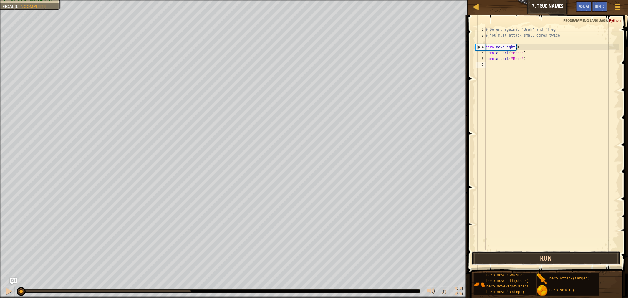
click at [528, 259] on button "Run" at bounding box center [545, 258] width 149 height 14
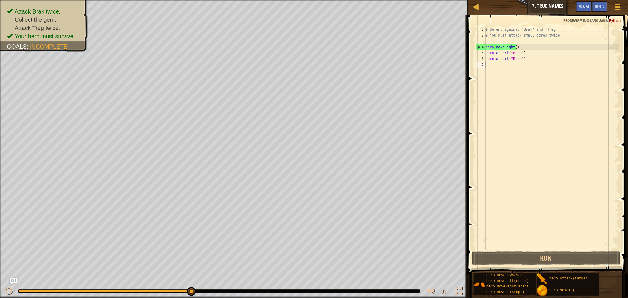
click at [519, 57] on div "# Defend against "Brak" and "Treg"! # You must attack small ogres twice. hero .…" at bounding box center [551, 143] width 135 height 235
click at [520, 59] on div "# Defend against "Brak" and "Treg"! # You must attack small ogres twice. hero .…" at bounding box center [551, 138] width 135 height 224
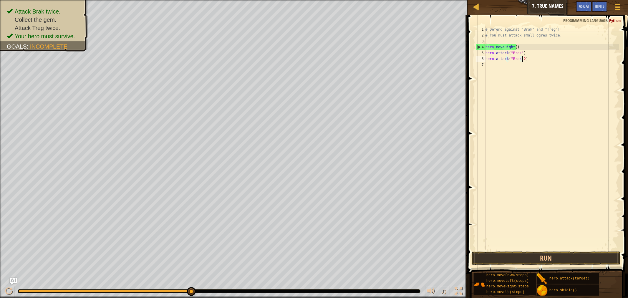
scroll to position [2, 3]
click at [538, 258] on button "Run" at bounding box center [545, 258] width 149 height 14
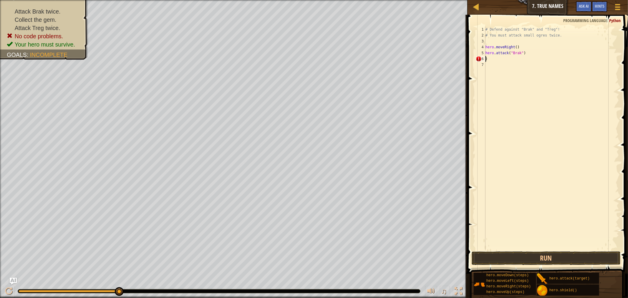
scroll to position [2, 0]
click at [526, 55] on div "# Defend against "Brak" and "Treg"! # You must attack small ogres twice. hero .…" at bounding box center [551, 143] width 135 height 235
type textarea "h"
type textarea "a"
drag, startPoint x: 508, startPoint y: 65, endPoint x: 502, endPoint y: 62, distance: 6.6
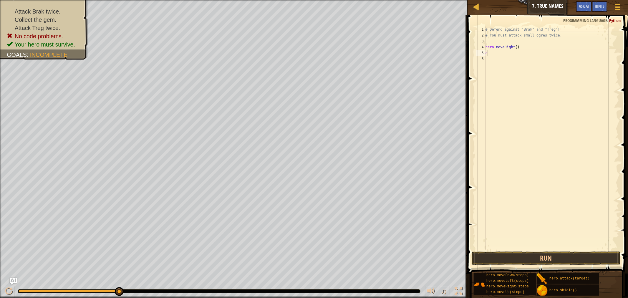
click at [505, 0] on body "Map Introduction to Computer Science 7. True Names Game Menu Done Hints Ask AI …" at bounding box center [314, 0] width 628 height 0
click at [491, 52] on div "# Defend against "Brak" and "Treg"! # You must attack small ogres twice. hero .…" at bounding box center [551, 143] width 135 height 235
click at [520, 58] on div "hero. a ttack press enter" at bounding box center [539, 69] width 111 height 26
click at [523, 51] on div "# Defend against "Brak" and "Treg"! # You must attack small ogres twice. hero .…" at bounding box center [551, 138] width 135 height 224
click at [517, 56] on div "# Defend against "Brak" and "Treg"! # You must attack small ogres twice. hero .…" at bounding box center [551, 143] width 135 height 235
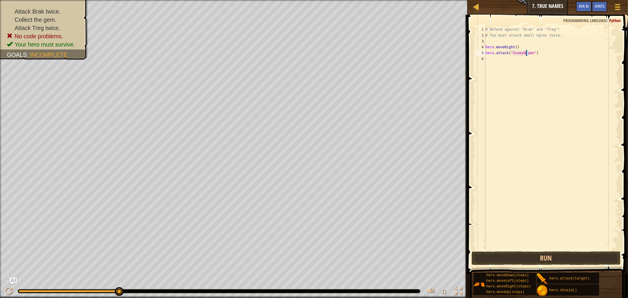
click at [526, 52] on div "# Defend against "Brak" and "Treg"! # You must attack small ogres twice. hero .…" at bounding box center [551, 143] width 135 height 235
click at [442, 290] on span "♫" at bounding box center [444, 291] width 6 height 9
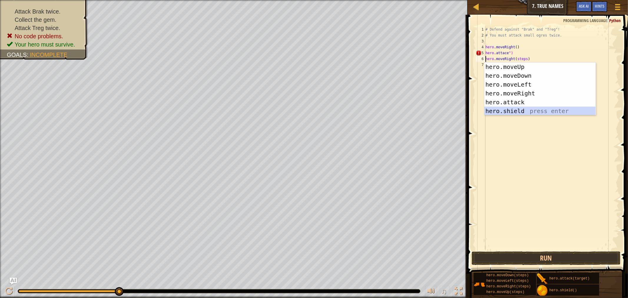
click at [512, 107] on div "hero.moveUp press enter hero.moveDown press enter hero.moveLeft press enter her…" at bounding box center [539, 97] width 111 height 71
type textarea "hero.shield().moveRight(steps)"
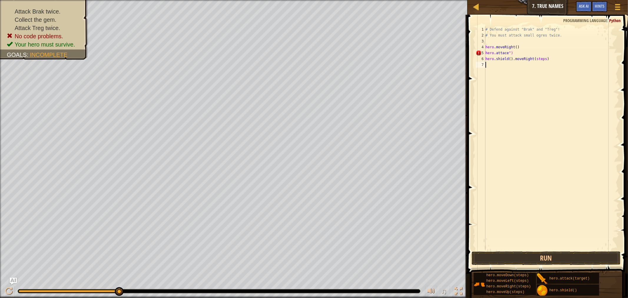
click at [524, 72] on div "# Defend against "Brak" and "Treg"! # You must attack small ogres twice. hero .…" at bounding box center [551, 143] width 135 height 235
click at [506, 260] on button "Run" at bounding box center [545, 258] width 149 height 14
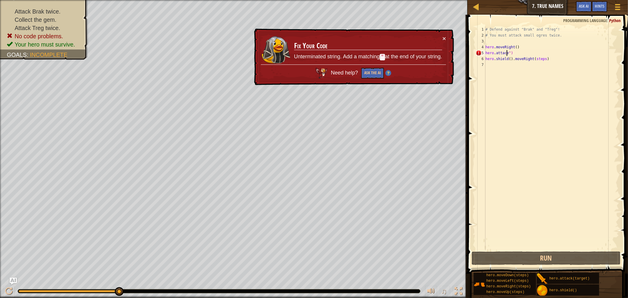
click at [507, 51] on div "# Defend against "Brak" and "Treg"! # You must attack small ogres twice. hero .…" at bounding box center [551, 143] width 135 height 235
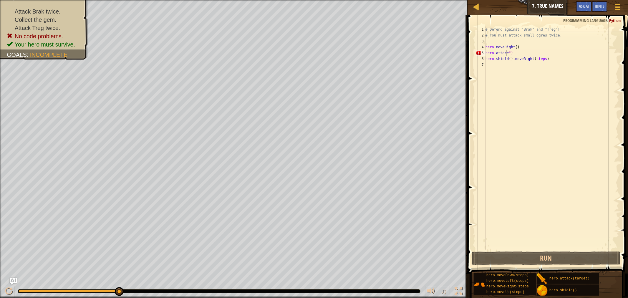
scroll to position [2, 1]
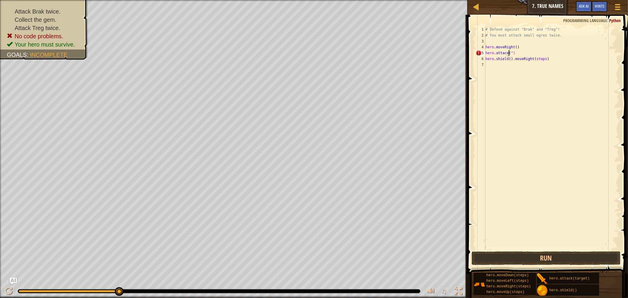
type textarea "hero.attace(")"
